Goal: Task Accomplishment & Management: Use online tool/utility

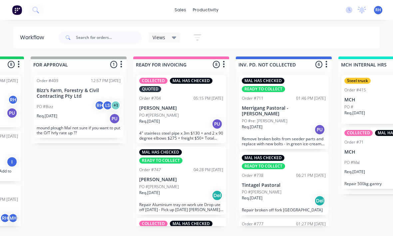
scroll to position [0, 502]
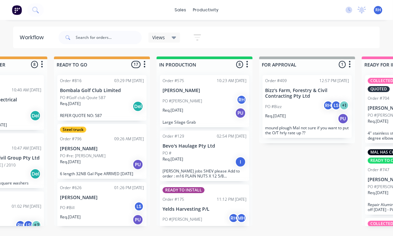
click at [123, 158] on div "PO #re: [PERSON_NAME]" at bounding box center [102, 156] width 84 height 6
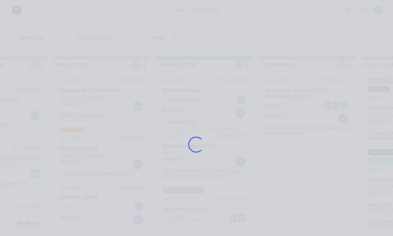
scroll to position [0, 268]
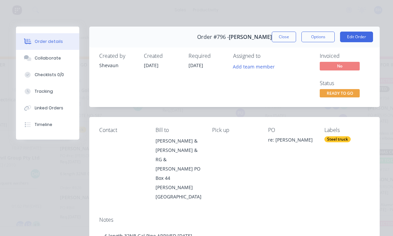
click at [50, 95] on button "Tracking" at bounding box center [47, 91] width 63 height 17
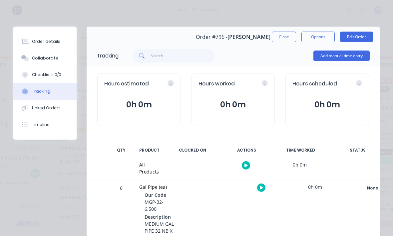
click at [342, 61] on button "Add manual time entry" at bounding box center [341, 56] width 56 height 11
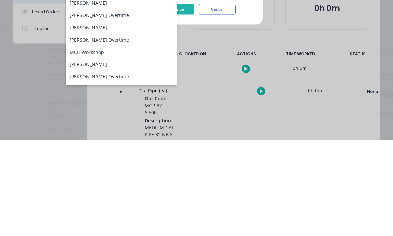
scroll to position [51, 0]
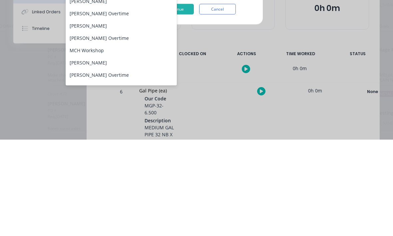
click at [137, 153] on div "[PERSON_NAME]" at bounding box center [121, 159] width 111 height 12
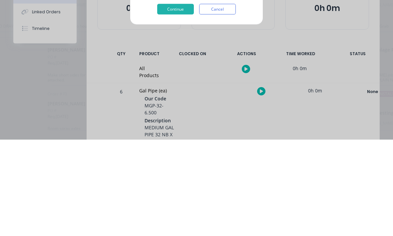
scroll to position [12, 76]
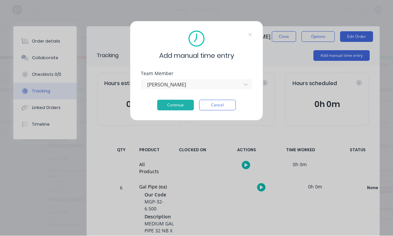
click at [173, 102] on button "Continue" at bounding box center [175, 105] width 37 height 11
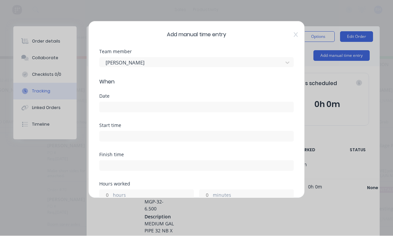
click at [186, 104] on input at bounding box center [196, 107] width 194 height 10
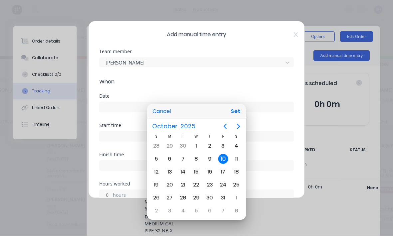
click at [242, 107] on button "Set" at bounding box center [235, 112] width 15 height 12
type input "[DATE]"
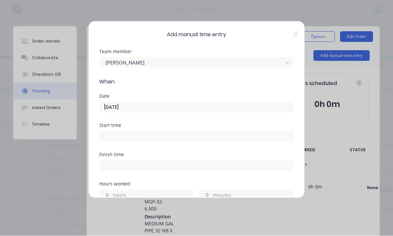
click at [199, 139] on input at bounding box center [196, 137] width 194 height 10
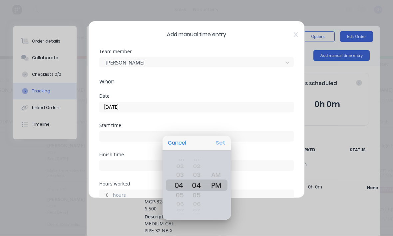
click at [223, 139] on button "Set" at bounding box center [220, 143] width 15 height 12
type input "04:04 PM"
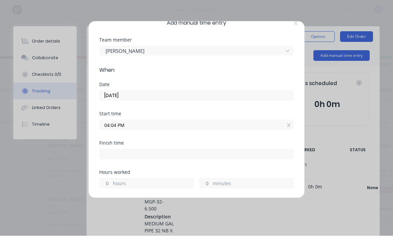
scroll to position [12, 0]
click at [167, 185] on label "hours" at bounding box center [153, 184] width 81 height 8
click at [111, 185] on input "hours" at bounding box center [105, 183] width 12 height 10
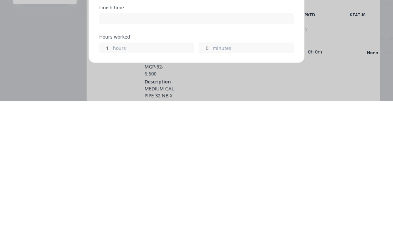
type input "1"
click at [223, 141] on div "Finish time" at bounding box center [196, 155] width 194 height 29
type input "05:04 PM"
type input "0"
type input "59"
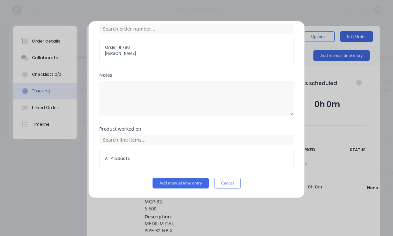
scroll to position [272, 0]
click at [189, 186] on button "Add manual time entry" at bounding box center [180, 183] width 56 height 11
